Goal: Task Accomplishment & Management: Manage account settings

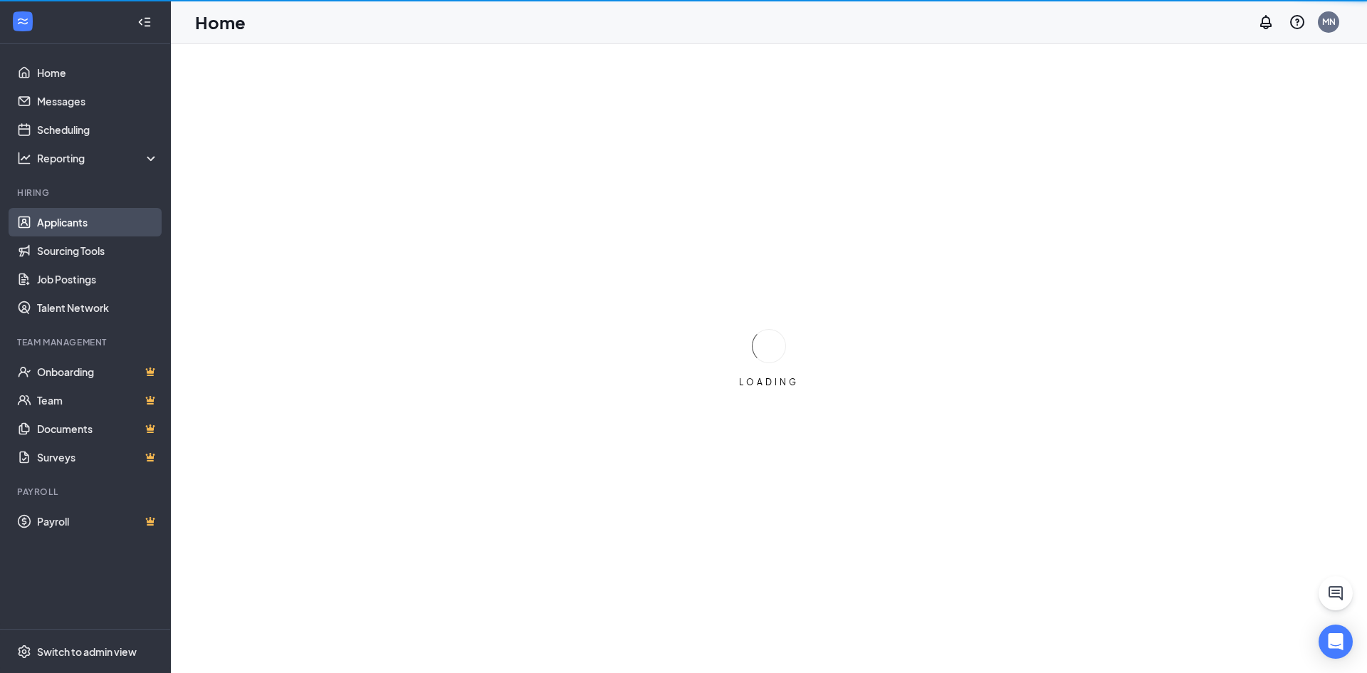
drag, startPoint x: 112, startPoint y: 227, endPoint x: 110, endPoint y: 217, distance: 10.2
click at [112, 226] on link "Applicants" at bounding box center [98, 222] width 122 height 28
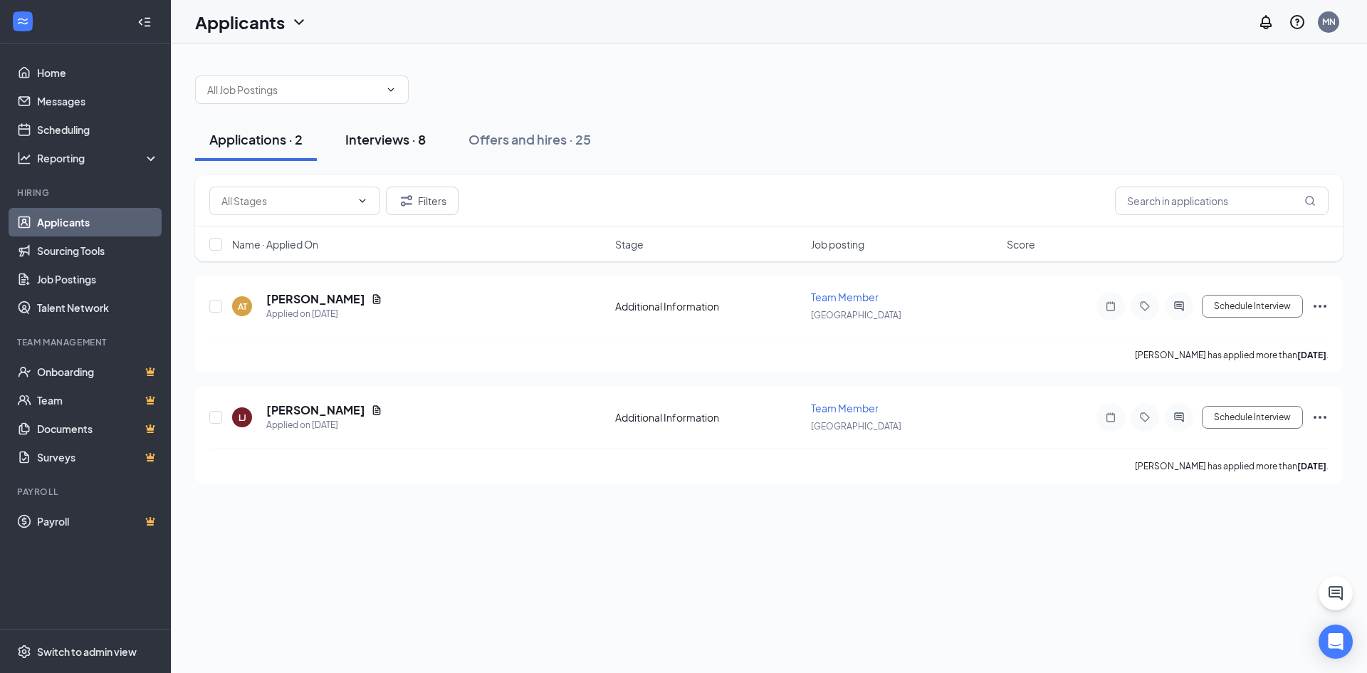
click at [419, 138] on div "Interviews · 8" at bounding box center [385, 139] width 80 height 18
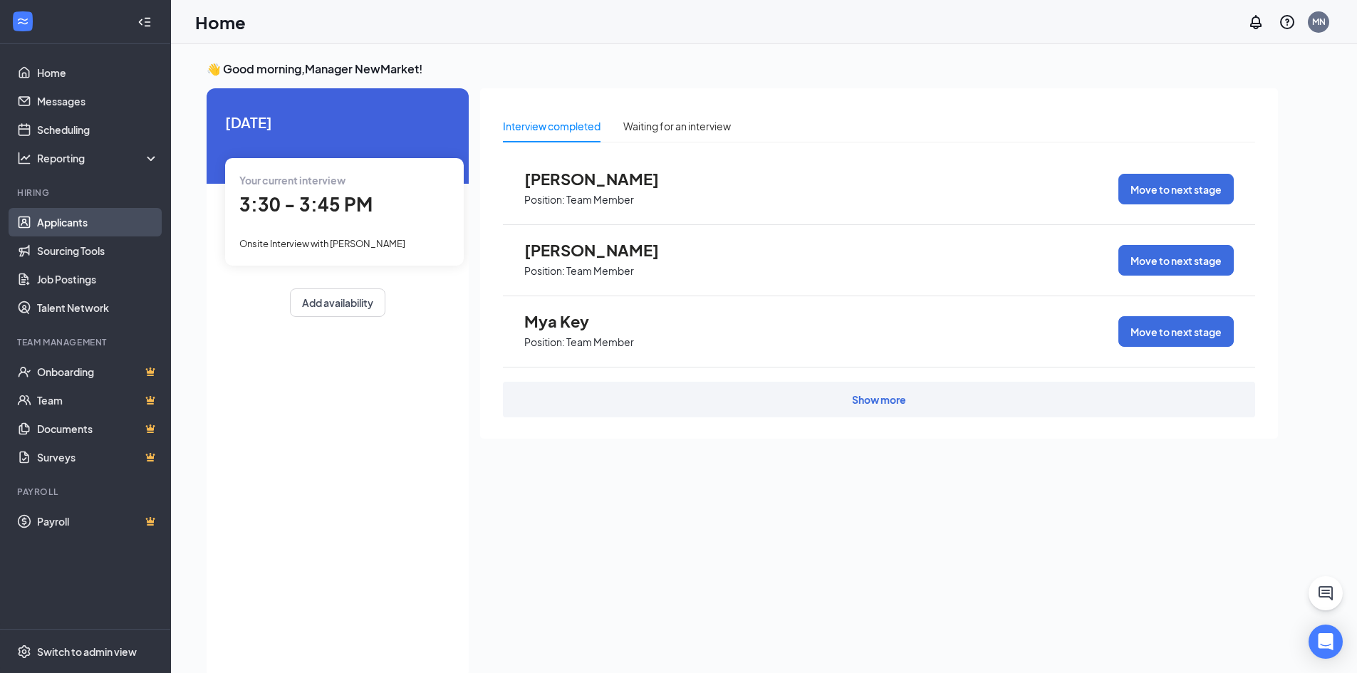
click at [54, 222] on link "Applicants" at bounding box center [98, 222] width 122 height 28
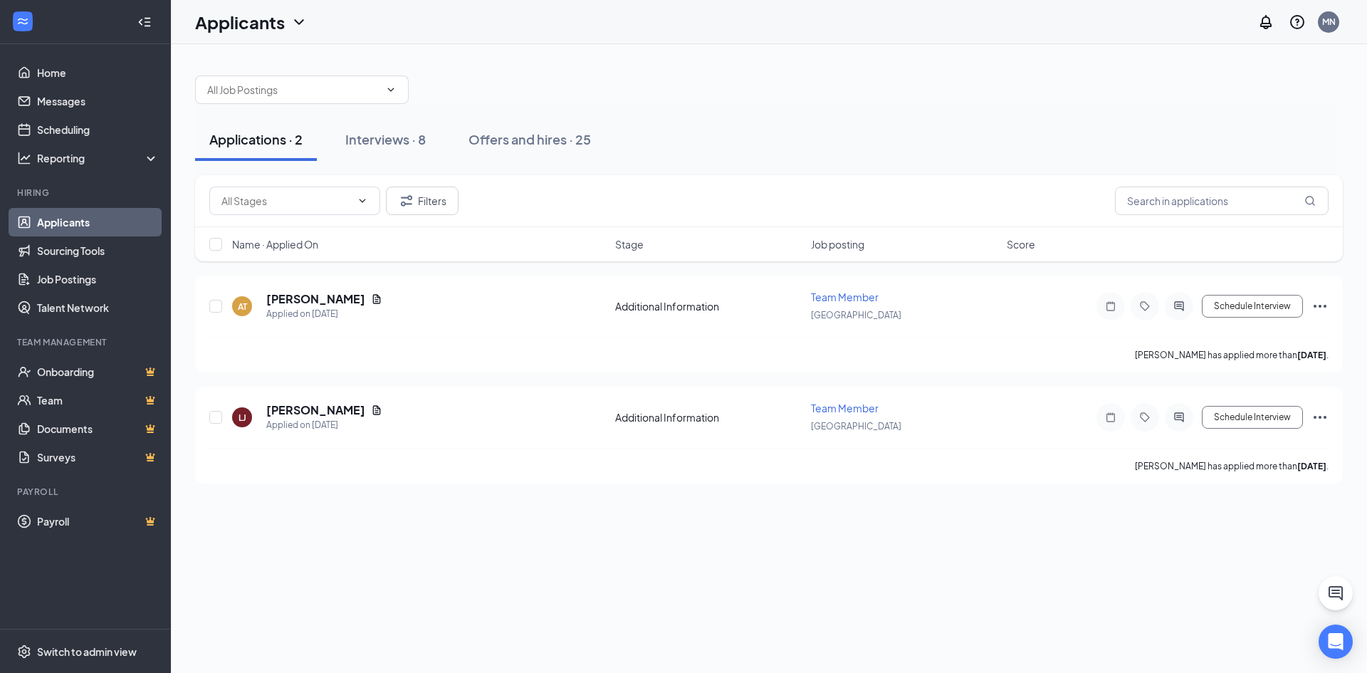
click at [99, 229] on link "Applicants" at bounding box center [98, 222] width 122 height 28
click at [408, 147] on div "Interviews · 8" at bounding box center [385, 139] width 80 height 18
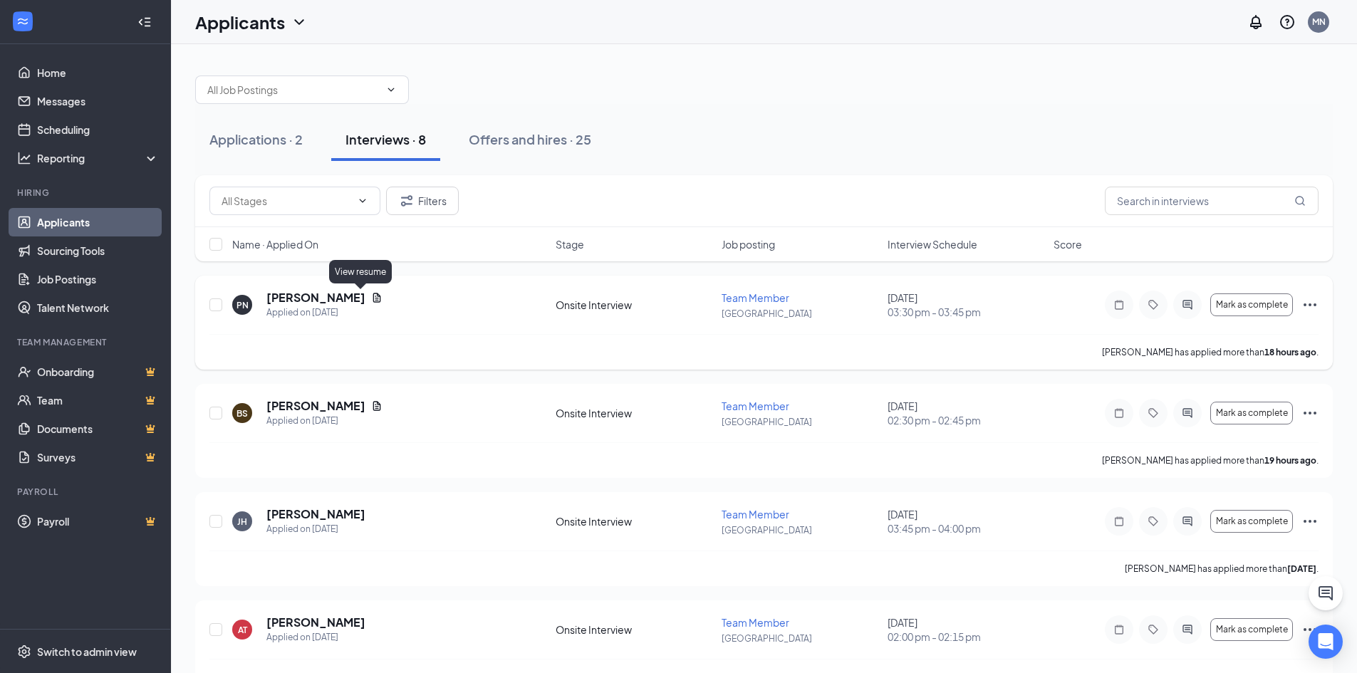
click at [373, 298] on icon "Document" at bounding box center [377, 297] width 8 height 9
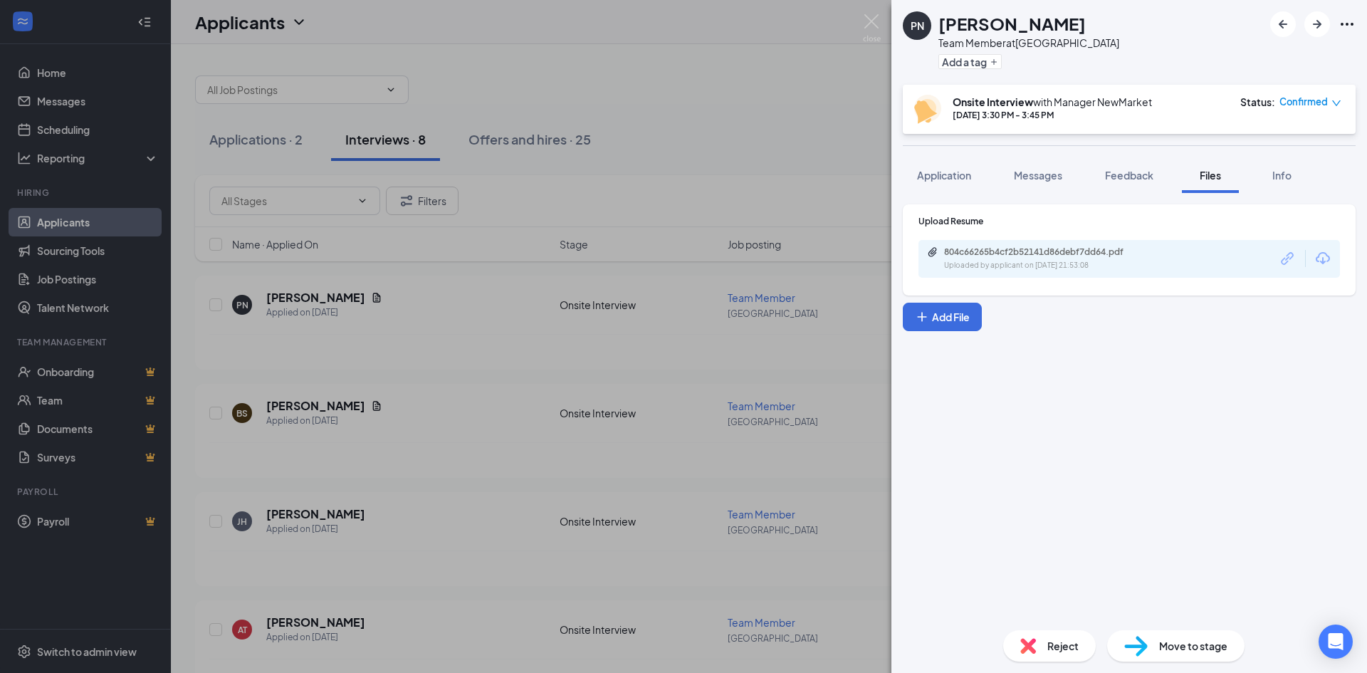
click at [1234, 255] on div "804c66265b4cf2b52141d86debf7dd64.pdf Uploaded by applicant on [DATE] 21:53:08" at bounding box center [1130, 259] width 422 height 38
click at [1051, 246] on div "804c66265b4cf2b52141d86debf7dd64.pdf" at bounding box center [1043, 251] width 199 height 11
click at [819, 97] on div "PN [PERSON_NAME] Team Member at [GEOGRAPHIC_DATA] Add a tag Onsite Interview wi…" at bounding box center [683, 336] width 1367 height 673
